Goal: Task Accomplishment & Management: Manage account settings

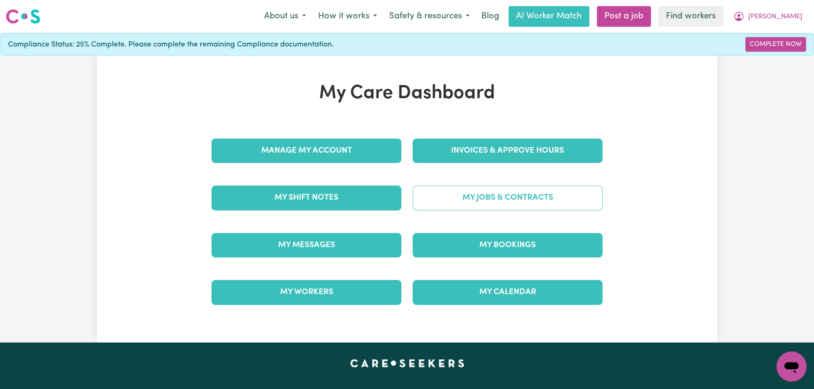
click at [511, 188] on link "My Jobs & Contracts" at bounding box center [508, 198] width 190 height 24
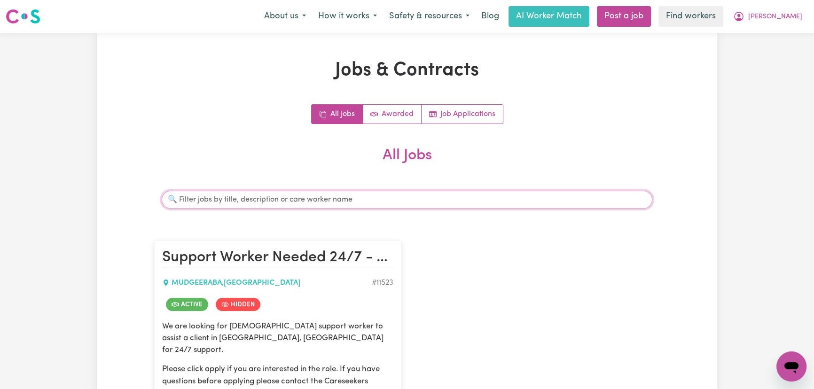
click at [382, 196] on input "Search jobs" at bounding box center [407, 200] width 491 height 18
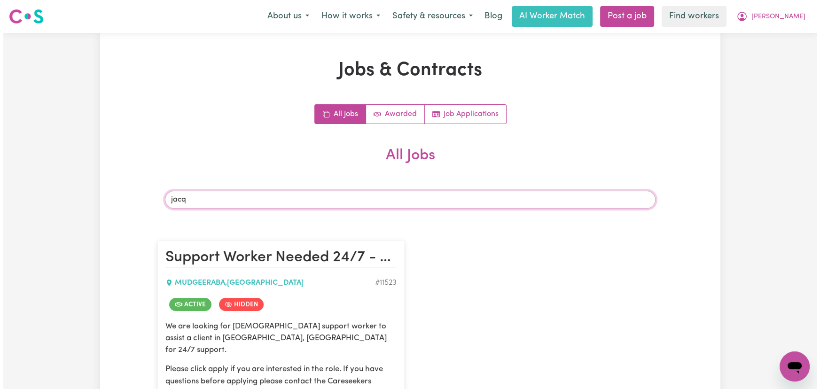
scroll to position [85, 0]
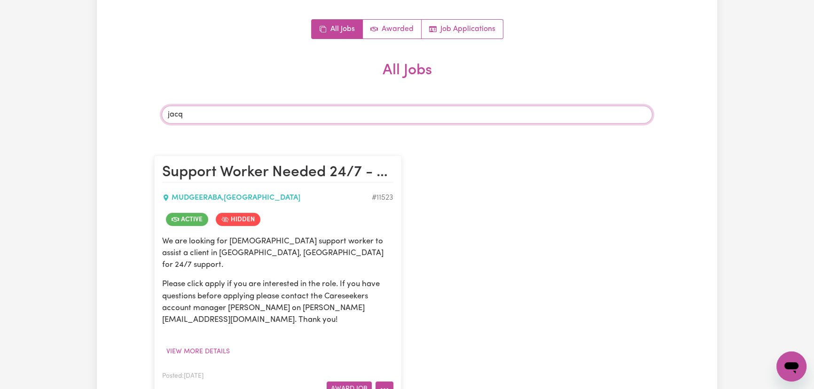
type input "jacq"
click at [387, 384] on icon "More options" at bounding box center [384, 388] width 9 height 9
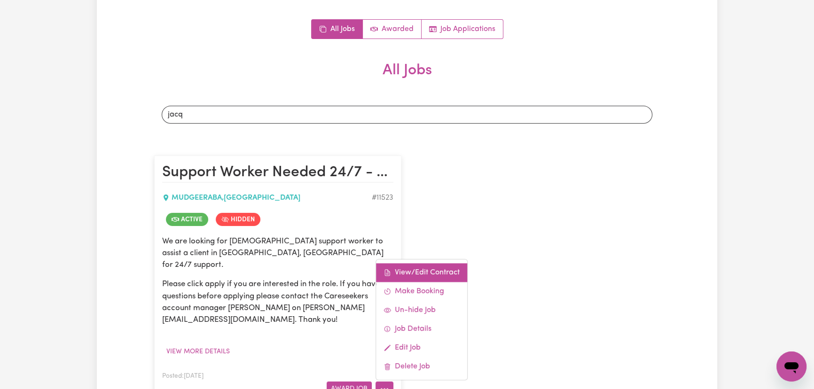
click at [395, 263] on link "View/Edit Contract" at bounding box center [421, 272] width 91 height 19
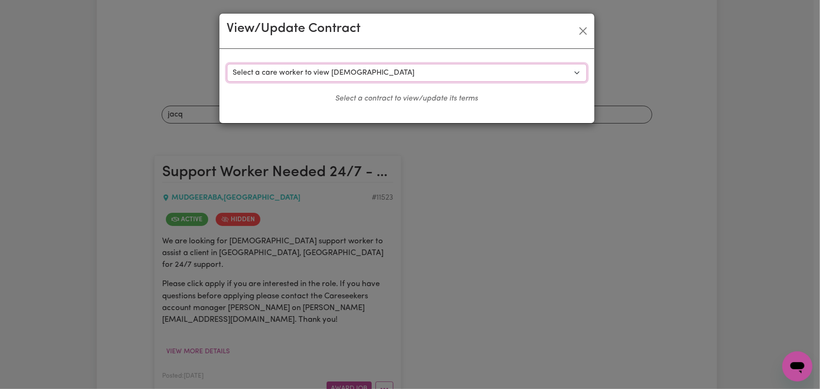
click at [382, 69] on select "Select a care worker to view [DEMOGRAPHIC_DATA] #8592 - [PERSON_NAME] (contract…" at bounding box center [407, 73] width 360 height 18
select select "9722"
click at [227, 64] on select "Select a care worker to view [DEMOGRAPHIC_DATA] #8592 - [PERSON_NAME] (contract…" at bounding box center [407, 73] width 360 height 18
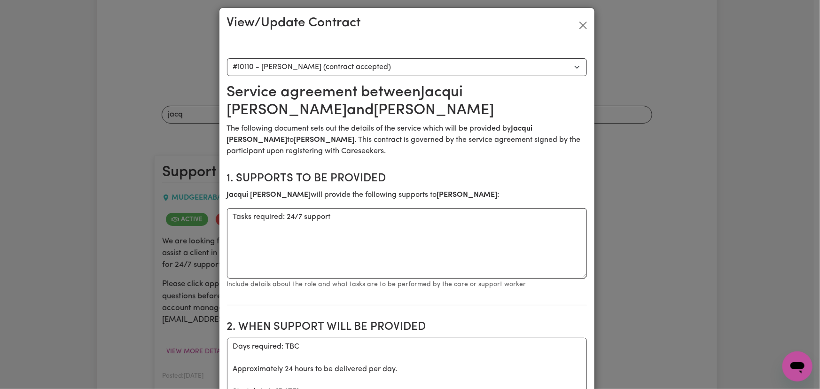
scroll to position [0, 0]
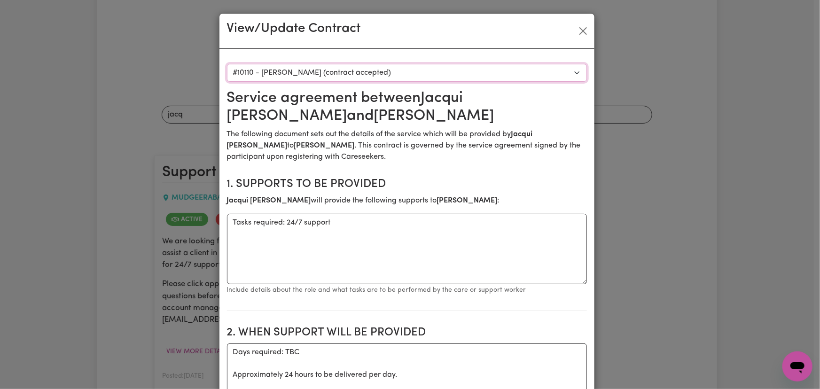
click at [390, 71] on select "Select a care worker to view [DEMOGRAPHIC_DATA] #8592 - [PERSON_NAME] (contract…" at bounding box center [407, 73] width 360 height 18
click at [587, 23] on button "Close" at bounding box center [583, 30] width 15 height 15
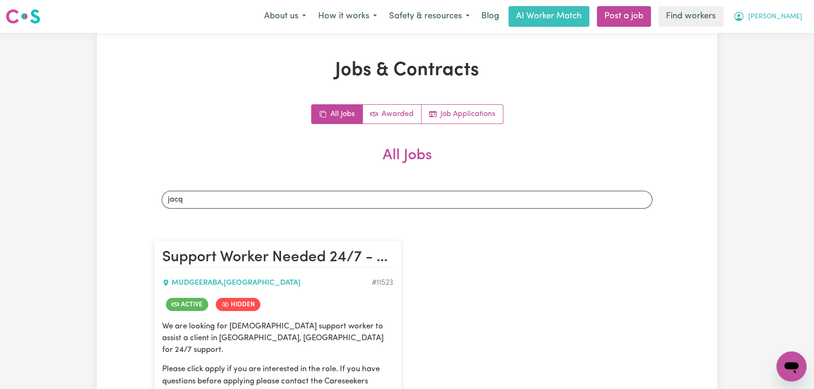
click at [792, 21] on span "[PERSON_NAME]" at bounding box center [775, 17] width 54 height 10
click at [786, 57] on link "Logout" at bounding box center [771, 54] width 74 height 18
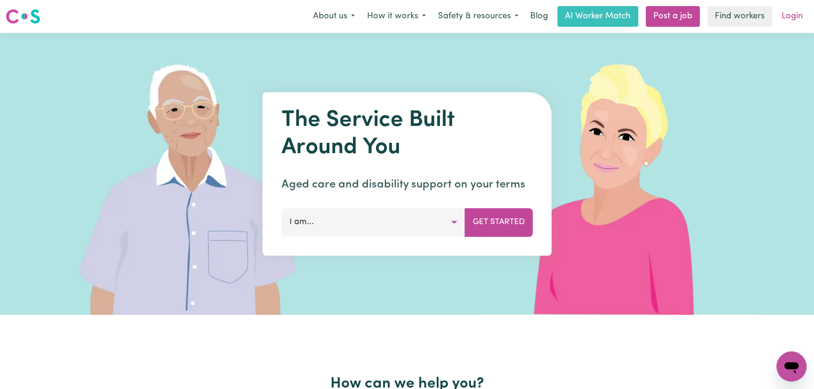
click at [790, 19] on link "Login" at bounding box center [792, 16] width 32 height 21
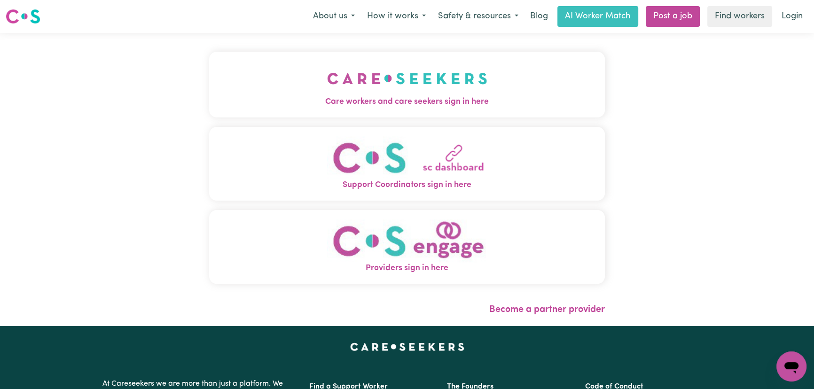
click at [327, 79] on img "Care workers and care seekers sign in here" at bounding box center [407, 78] width 160 height 35
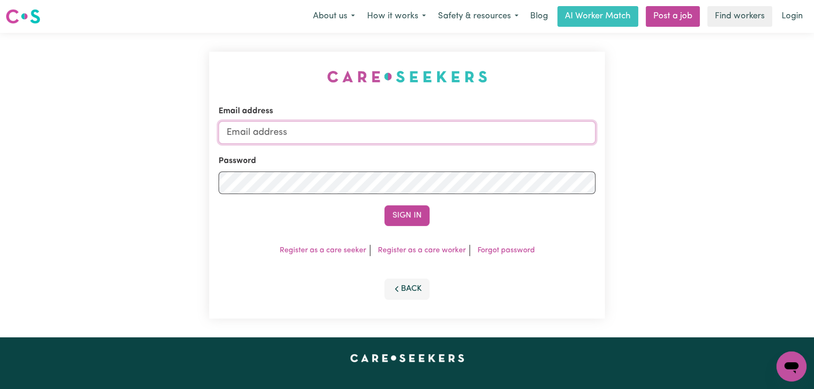
type input "[PERSON_NAME][EMAIL_ADDRESS][DOMAIN_NAME]"
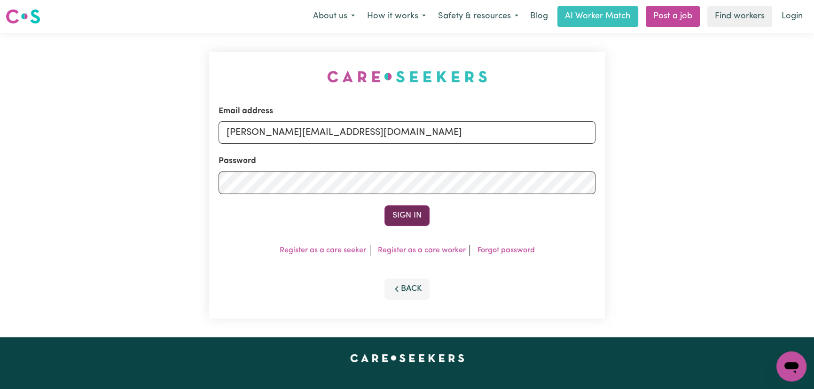
click at [405, 213] on button "Sign In" at bounding box center [406, 215] width 45 height 21
